Goal: Check status: Check status

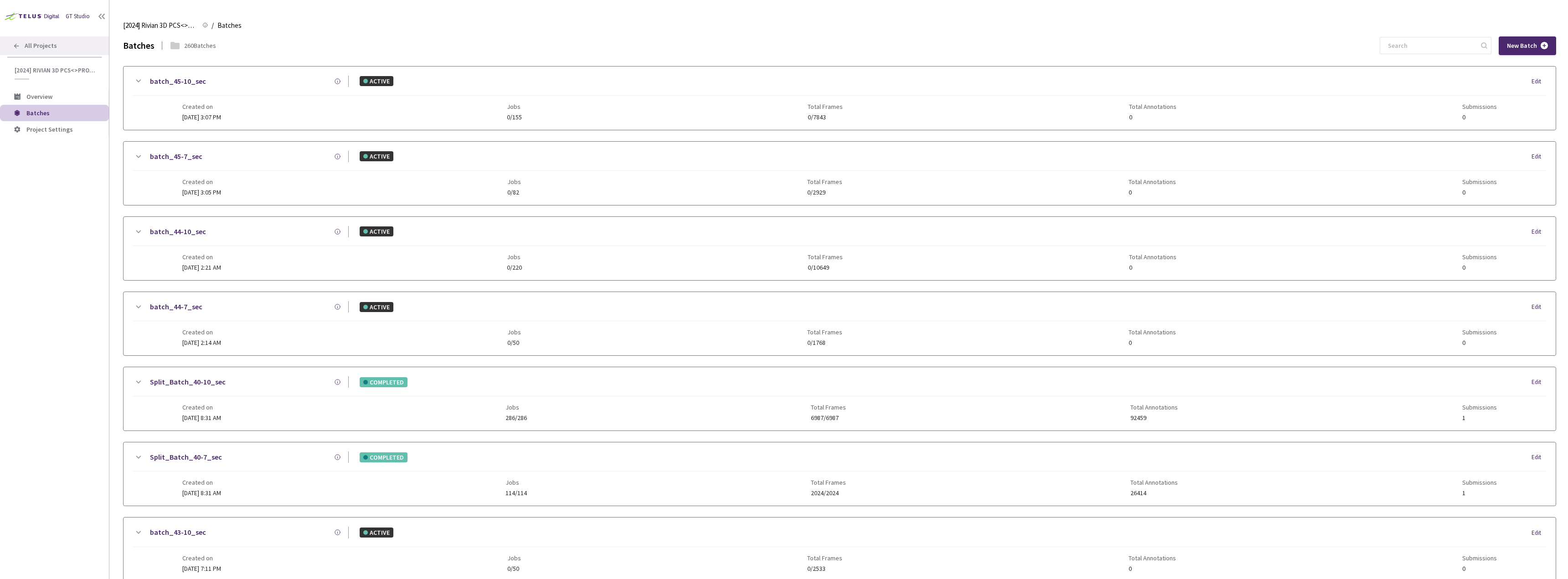
click at [85, 29] on div "GT Studio All Projects [2024] Rivian 3D PCS<>Production [2024] Rivian 3D PCS<>P…" at bounding box center [54, 273] width 109 height 545
click at [67, 46] on div "All Projects" at bounding box center [54, 46] width 109 height 18
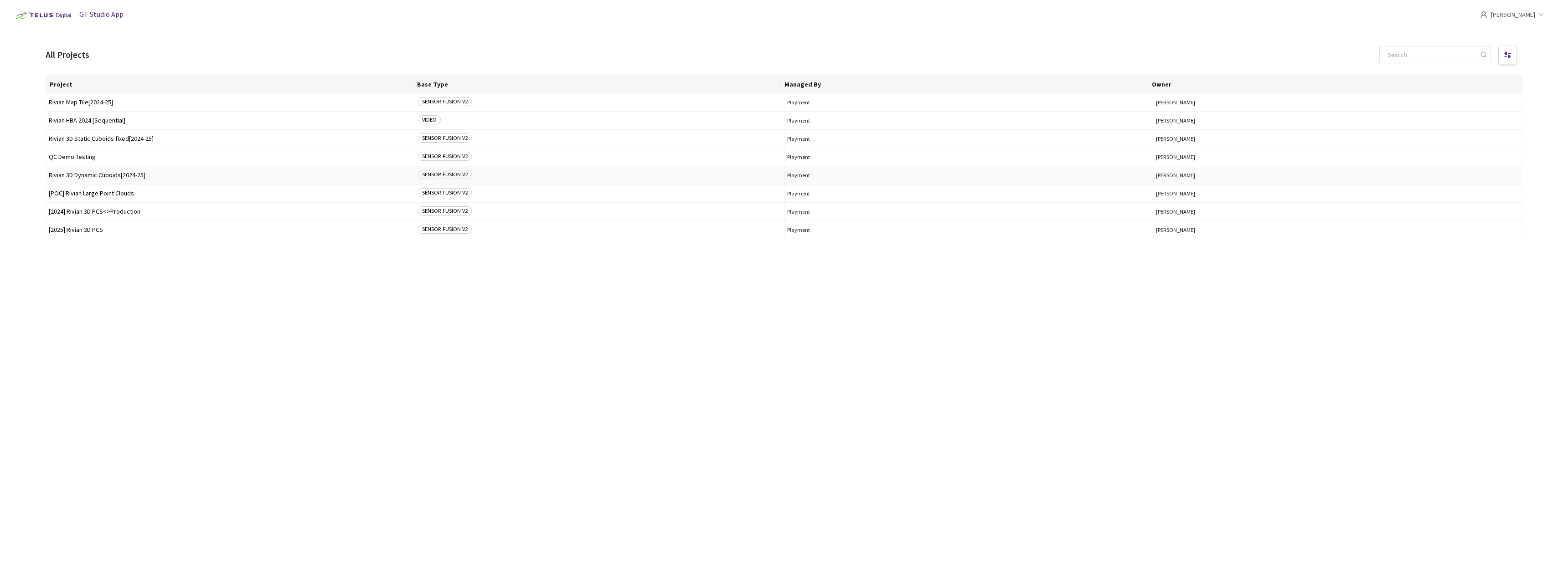
click at [131, 170] on td "Rivian 3D Dynamic Cuboids[2024-25]" at bounding box center [230, 176] width 370 height 18
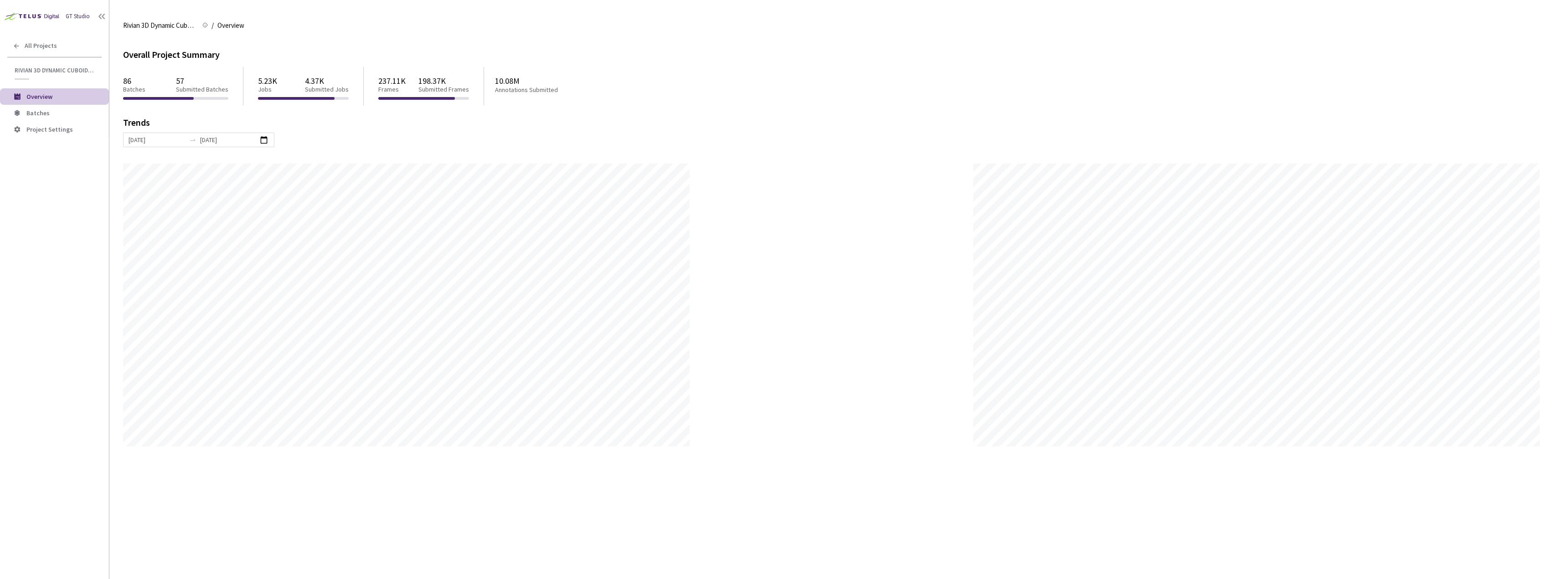
scroll to position [579, 1568]
click at [51, 113] on span "Batches" at bounding box center [64, 113] width 76 height 8
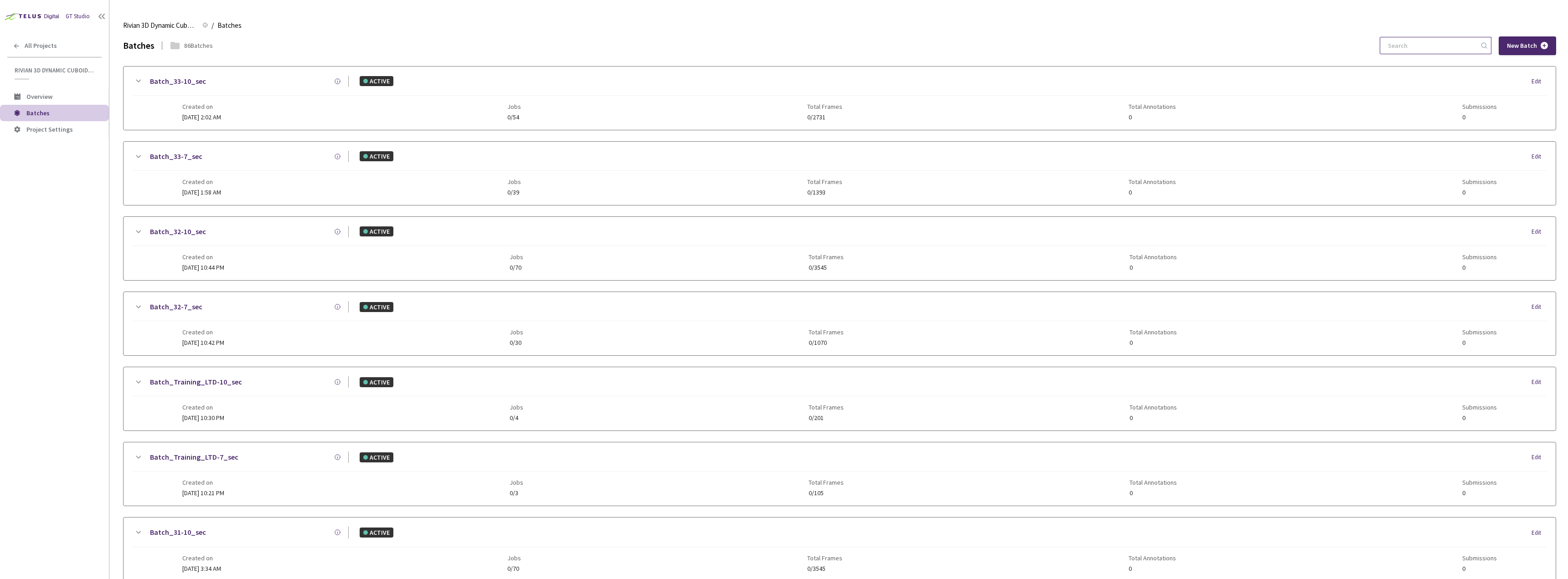
click at [1431, 51] on input at bounding box center [1431, 46] width 97 height 16
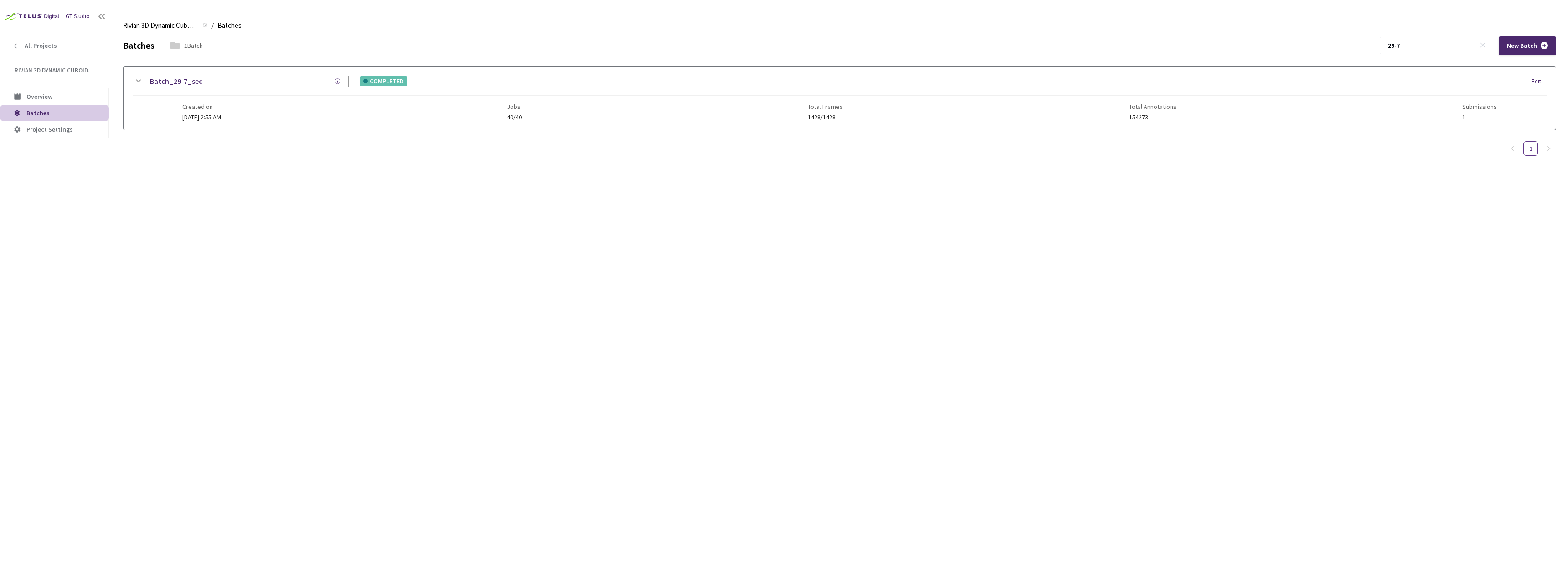
type input "29-7"
click at [308, 97] on div "Created on 15 Jul, 2025 at 2:55 AM Jobs 40/40 Total Frames 1428/1428 Total Anno…" at bounding box center [840, 109] width 1316 height 25
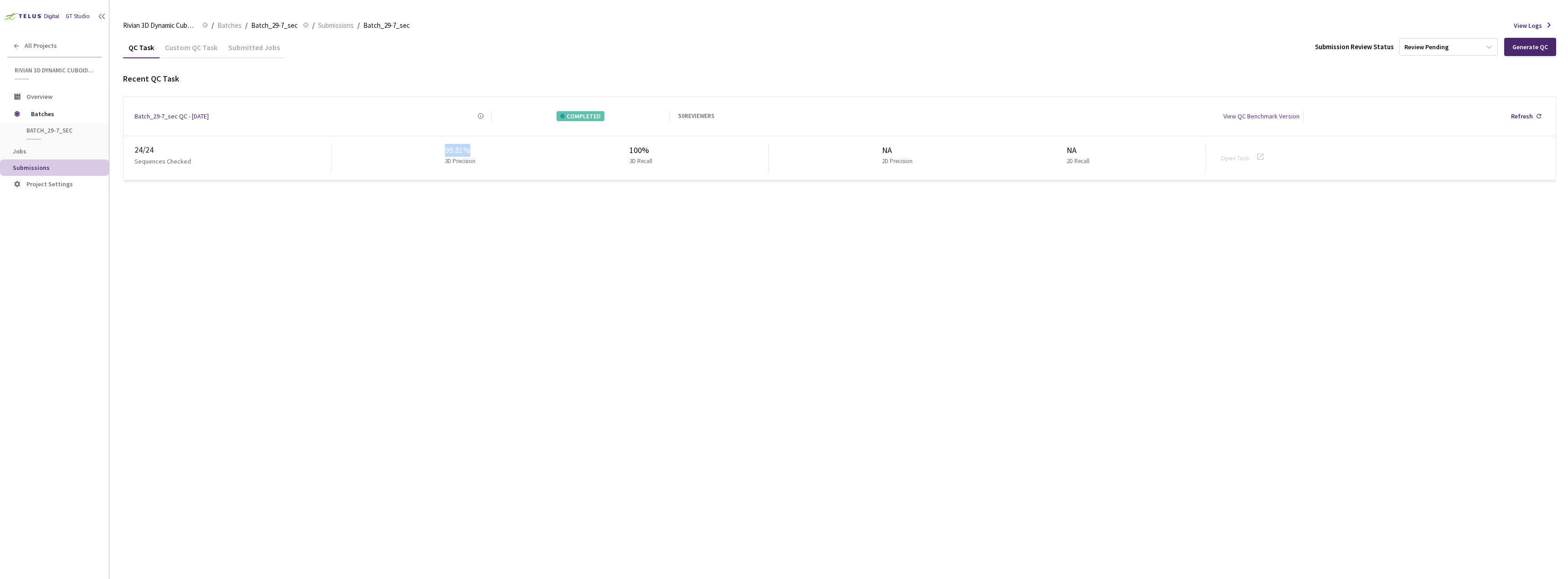
drag, startPoint x: 441, startPoint y: 147, endPoint x: 467, endPoint y: 149, distance: 26.1
click at [467, 149] on div "99.81% 3D Precision 100% 3D Recall" at bounding box center [550, 157] width 438 height 28
copy div "99.81%"
